Goal: Subscribe to service/newsletter

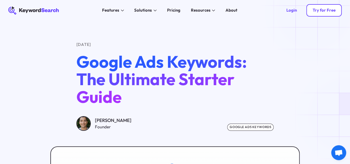
click at [318, 12] on div "Try for Free" at bounding box center [324, 10] width 23 height 5
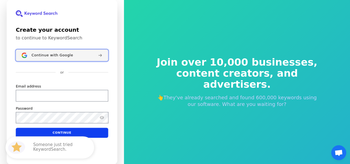
click at [74, 56] on div "Continue with Google" at bounding box center [63, 55] width 62 height 4
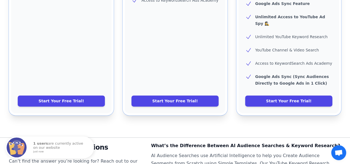
scroll to position [300, 0]
